Goal: Task Accomplishment & Management: Manage account settings

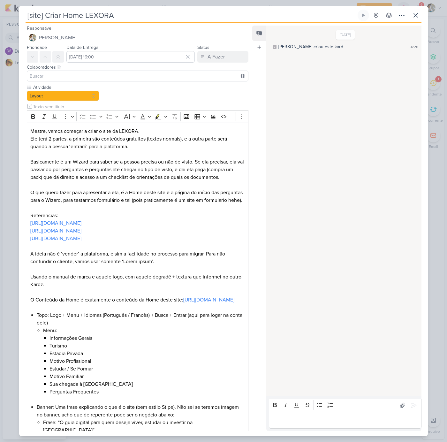
scroll to position [50, 0]
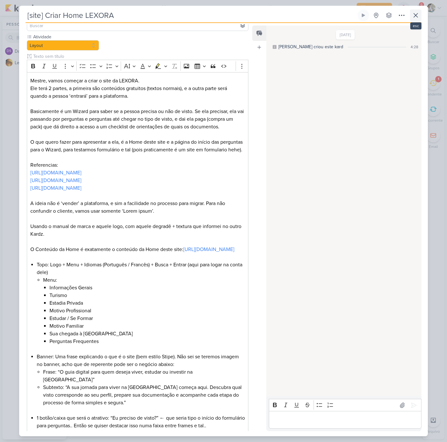
click at [415, 16] on icon at bounding box center [416, 15] width 4 height 4
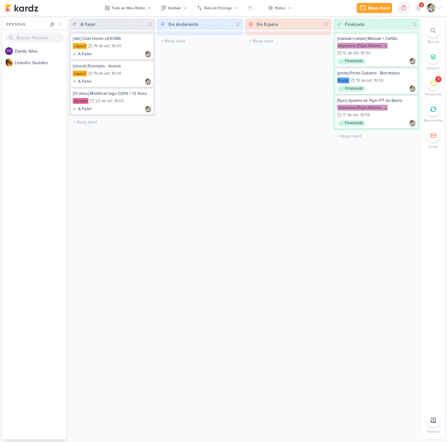
click at [435, 84] on icon at bounding box center [433, 83] width 7 height 7
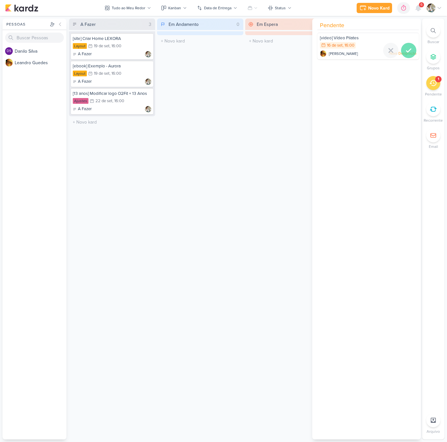
click at [409, 52] on icon at bounding box center [409, 51] width 8 height 8
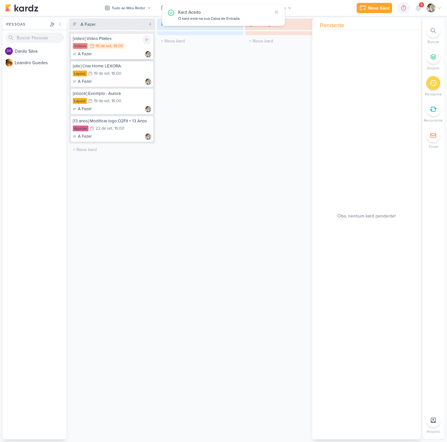
click at [124, 48] on div "16/9 16 de set , 16:00" at bounding box center [107, 46] width 36 height 6
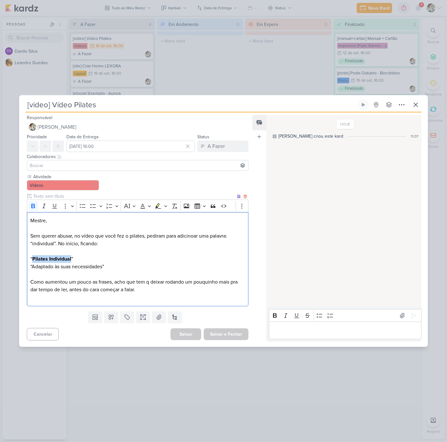
drag, startPoint x: 72, startPoint y: 259, endPoint x: 32, endPoint y: 259, distance: 39.6
click at [32, 259] on p "“ Pilates Individual ” “Adaptado às suas necessidades”" at bounding box center [137, 262] width 215 height 15
copy p "“ Pilates Individual"
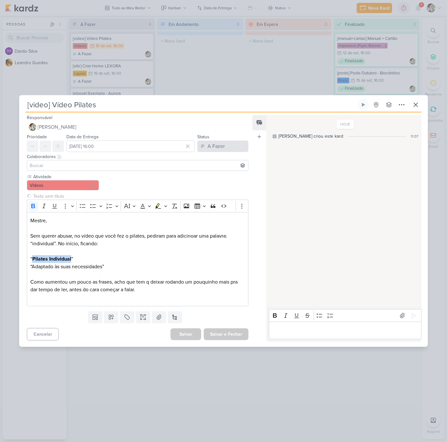
click at [226, 145] on button "A Fazer" at bounding box center [222, 147] width 51 height 12
click at [214, 169] on div "Finalizado" at bounding box center [214, 171] width 20 height 7
click at [224, 335] on button "Salvar e Fechar" at bounding box center [226, 334] width 45 height 12
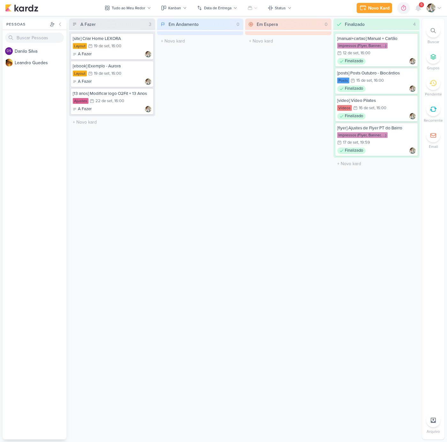
click at [421, 4] on span "6" at bounding box center [422, 4] width 2 height 5
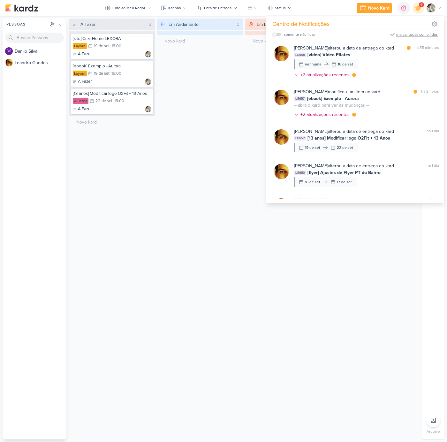
click at [424, 33] on div "marcar todas como lidas" at bounding box center [417, 35] width 42 height 6
click at [120, 47] on div ", 16:00" at bounding box center [116, 46] width 12 height 4
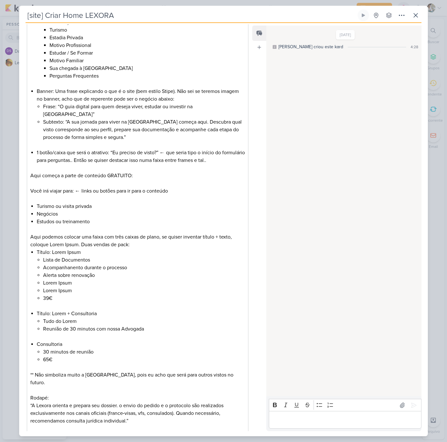
scroll to position [452, 0]
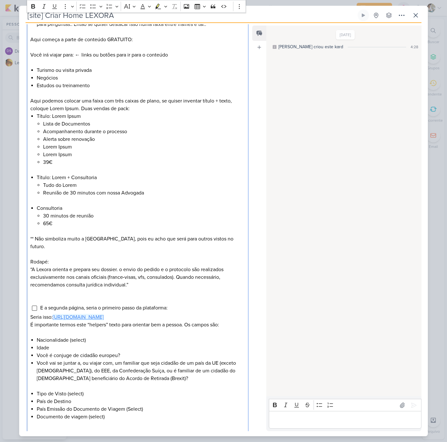
drag, startPoint x: 187, startPoint y: 318, endPoint x: 55, endPoint y: 318, distance: 132.6
click at [55, 318] on p "Seria isso: [URL][DOMAIN_NAME]" at bounding box center [137, 317] width 215 height 8
